Goal: Navigation & Orientation: Find specific page/section

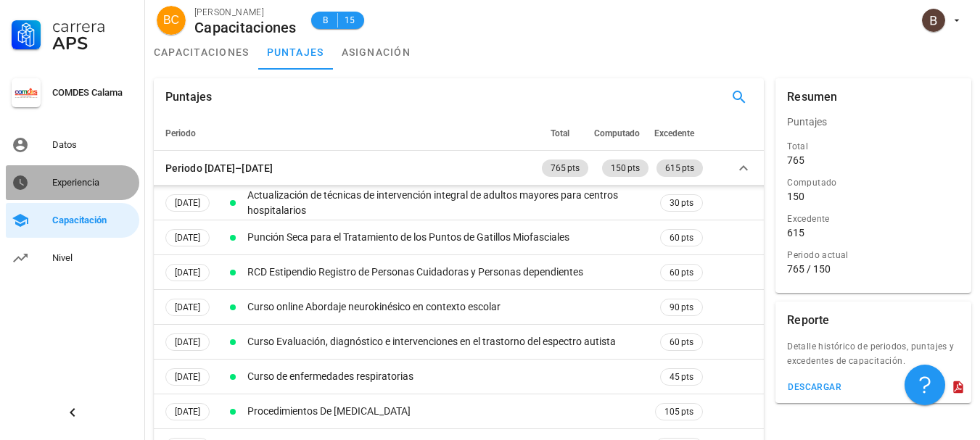
click at [85, 191] on div "Experiencia" at bounding box center [92, 182] width 81 height 23
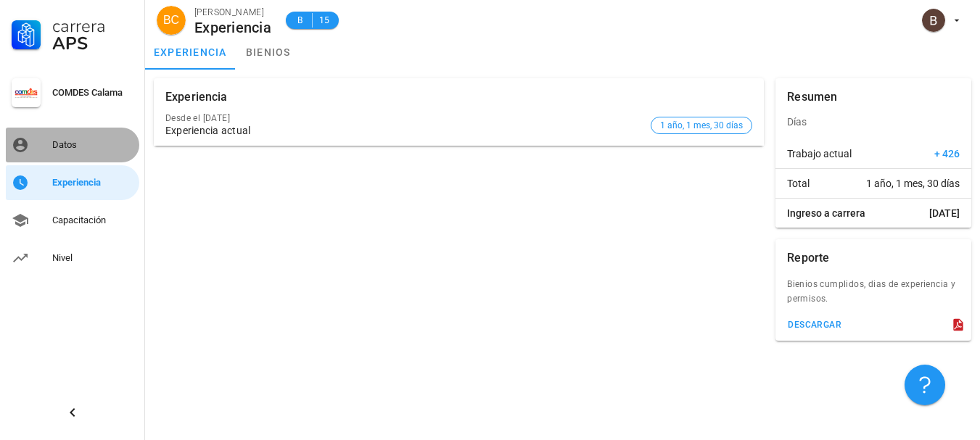
click at [86, 160] on link "Datos" at bounding box center [72, 145] width 133 height 35
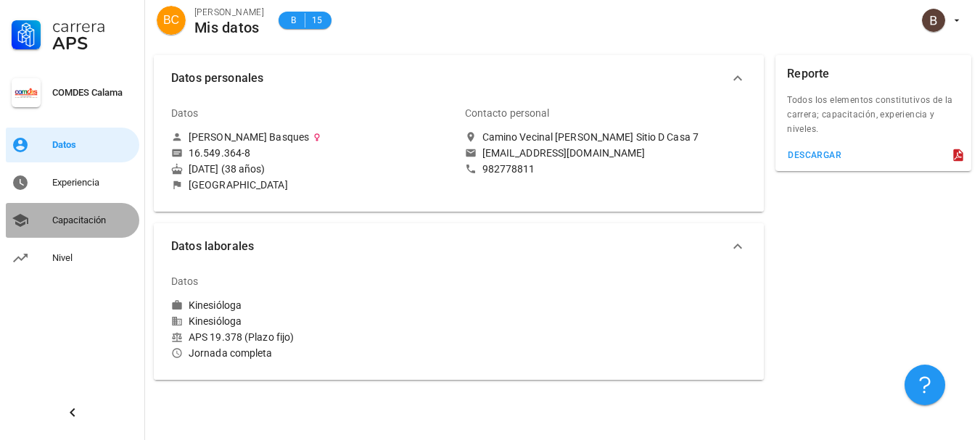
click at [56, 229] on div "Capacitación" at bounding box center [92, 220] width 81 height 23
